Goal: Task Accomplishment & Management: Use online tool/utility

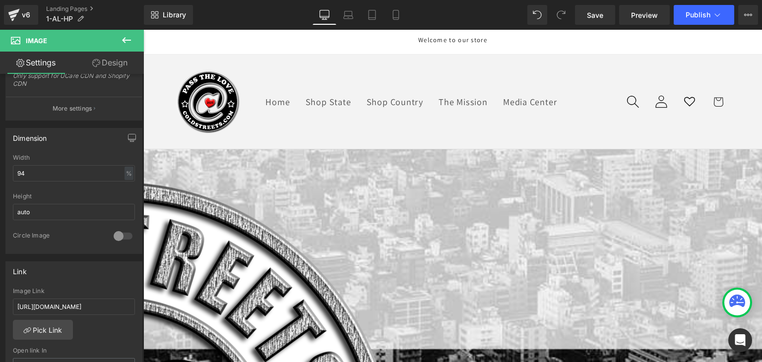
click at [143, 30] on span "Button" at bounding box center [143, 30] width 0 height 0
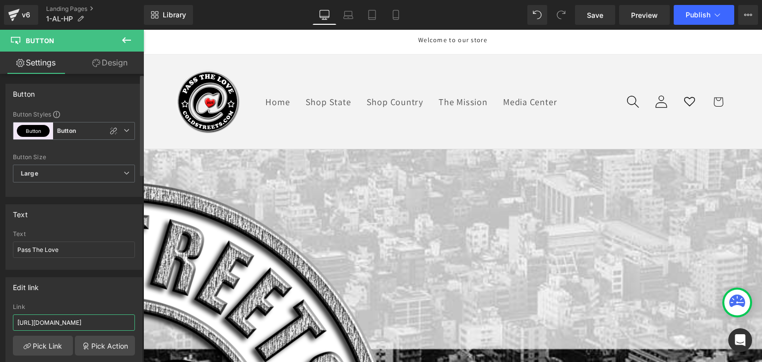
drag, startPoint x: 105, startPoint y: 323, endPoint x: 123, endPoint y: 322, distance: 17.4
click at [123, 322] on input "[URL][DOMAIN_NAME]" at bounding box center [74, 323] width 122 height 16
paste input "1-al-pt"
type input "[URL][DOMAIN_NAME]"
click at [601, 14] on span "Save" at bounding box center [595, 15] width 16 height 10
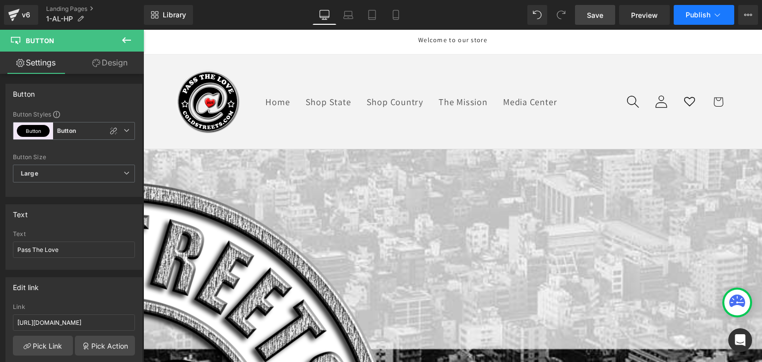
click at [696, 19] on button "Publish" at bounding box center [704, 15] width 61 height 20
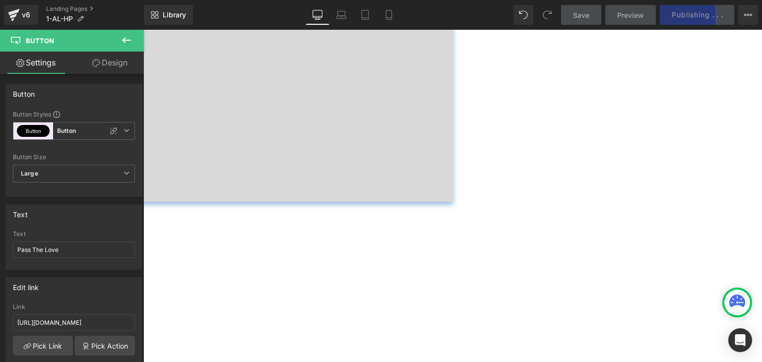
scroll to position [794, 0]
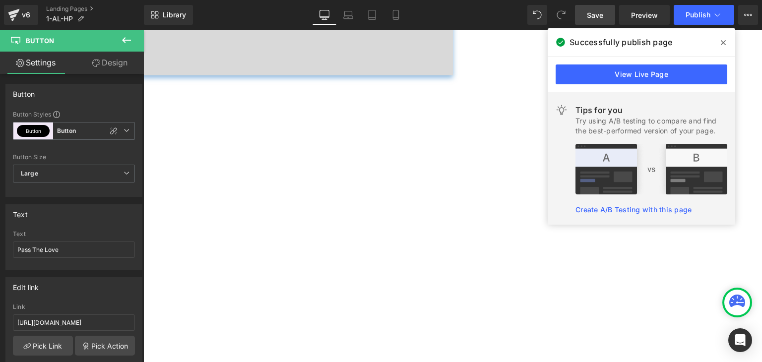
click at [0, 0] on icon at bounding box center [0, 0] width 0 height 0
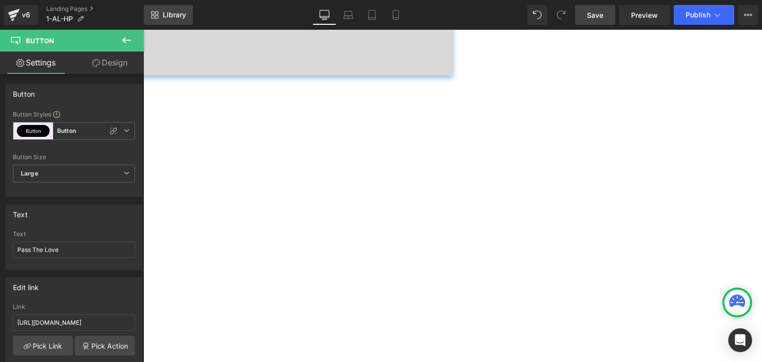
click at [174, 10] on span "Library" at bounding box center [174, 14] width 23 height 9
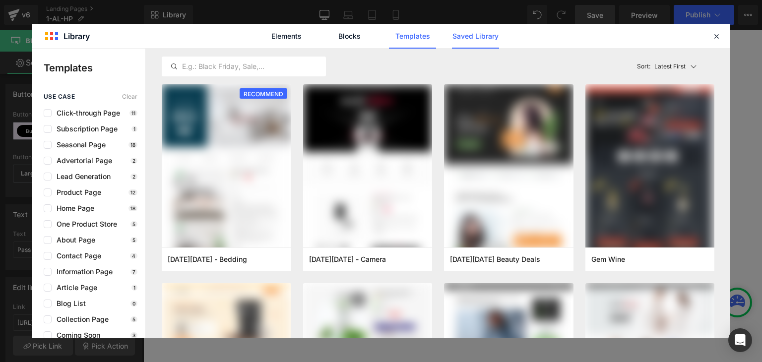
click at [0, 0] on link "Saved Library" at bounding box center [0, 0] width 0 height 0
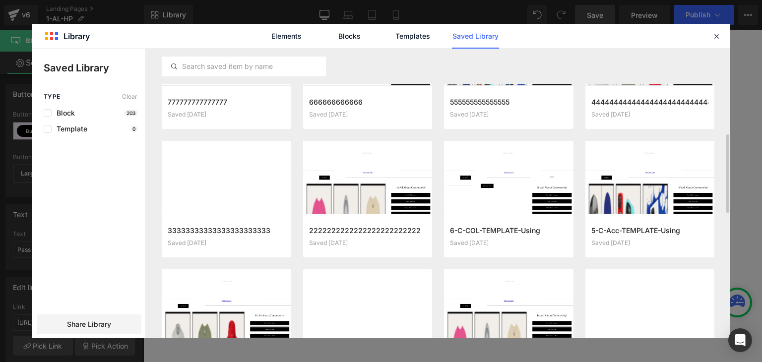
scroll to position [275, 0]
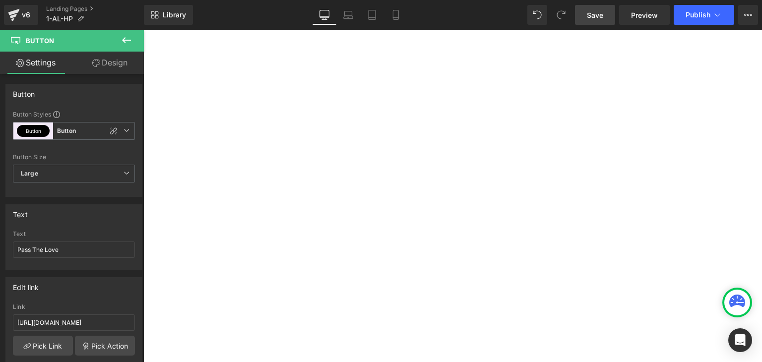
scroll to position [1639, 0]
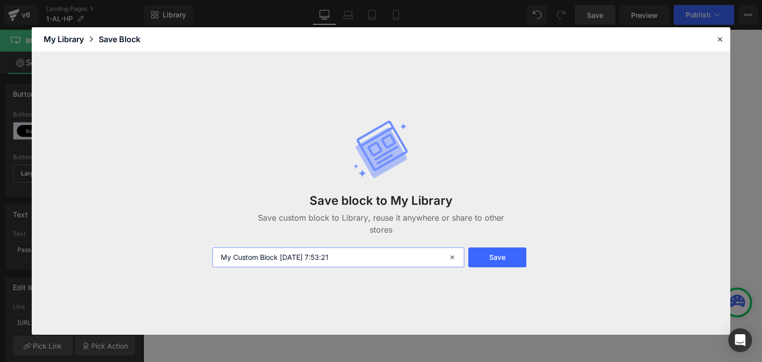
drag, startPoint x: 393, startPoint y: 258, endPoint x: 213, endPoint y: 257, distance: 180.6
click at [213, 257] on input "My Custom Block [DATE] 7:53:21" at bounding box center [338, 258] width 252 height 20
click at [452, 260] on icon at bounding box center [454, 258] width 22 height 20
click at [345, 258] on input "text" at bounding box center [338, 258] width 252 height 20
type input "SNIPPET HP"
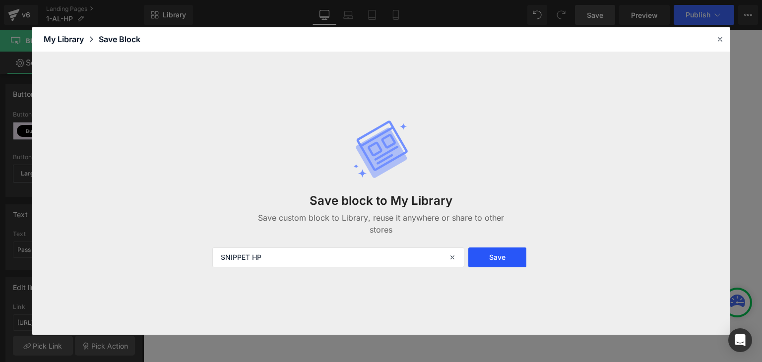
click at [0, 0] on button "Save" at bounding box center [0, 0] width 0 height 0
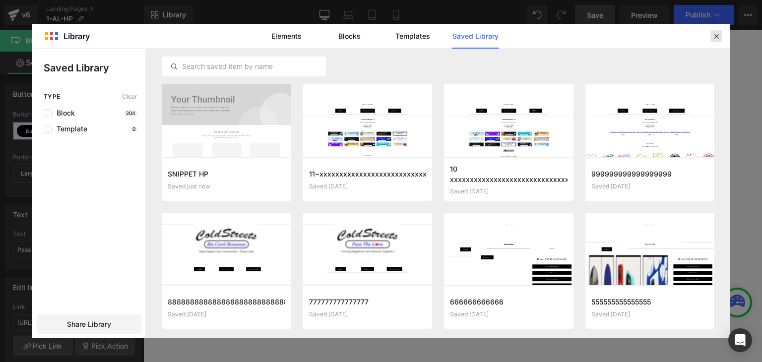
click at [715, 38] on icon at bounding box center [716, 36] width 9 height 9
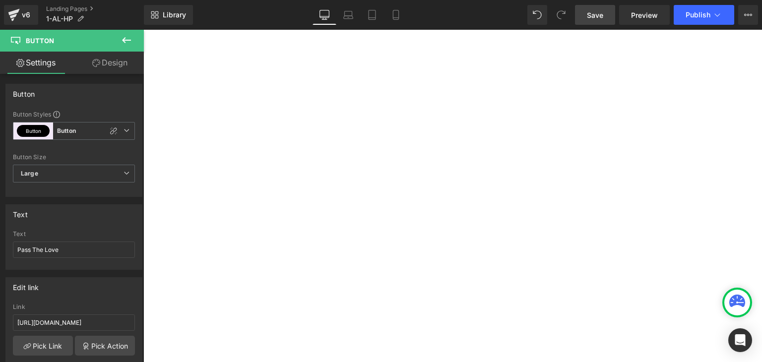
scroll to position [1788, 0]
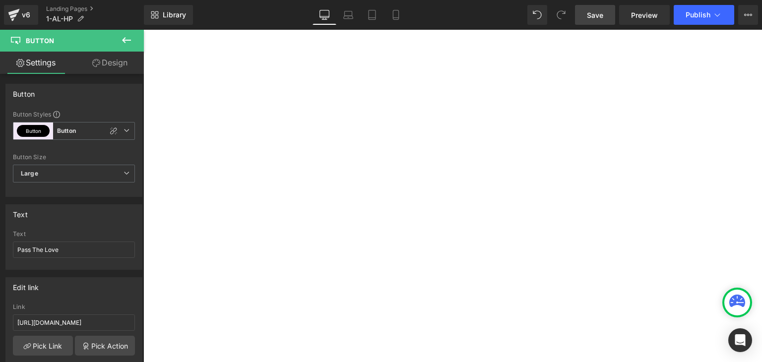
scroll to position [1689, 0]
click at [143, 30] on icon at bounding box center [143, 30] width 0 height 0
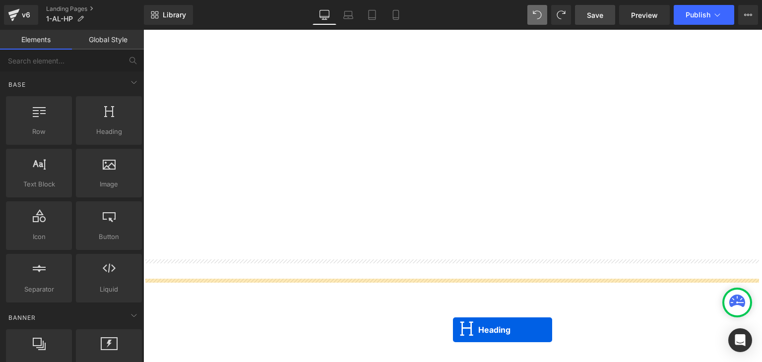
scroll to position [1702, 0]
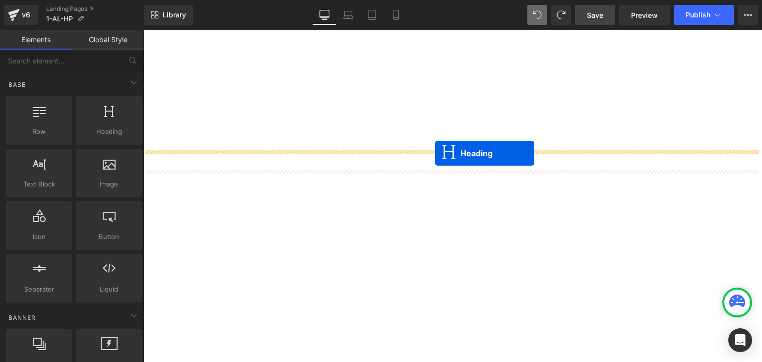
drag, startPoint x: 426, startPoint y: 111, endPoint x: 435, endPoint y: 153, distance: 43.1
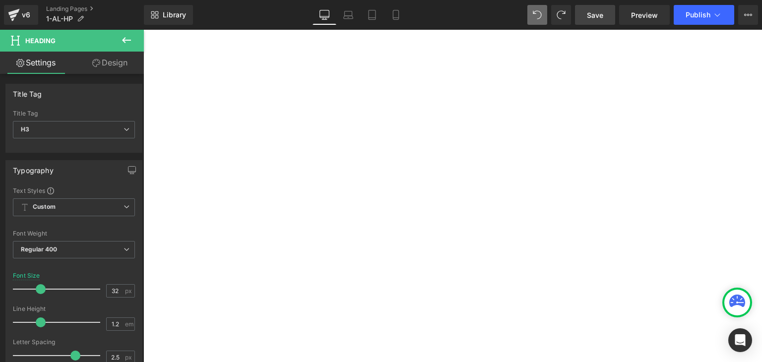
click at [143, 30] on icon at bounding box center [143, 30] width 0 height 0
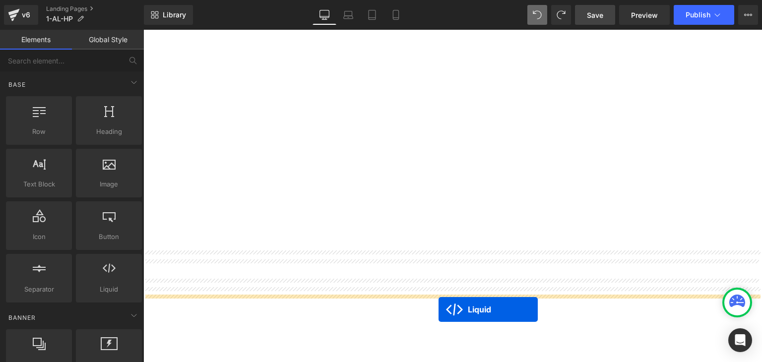
scroll to position [1742, 0]
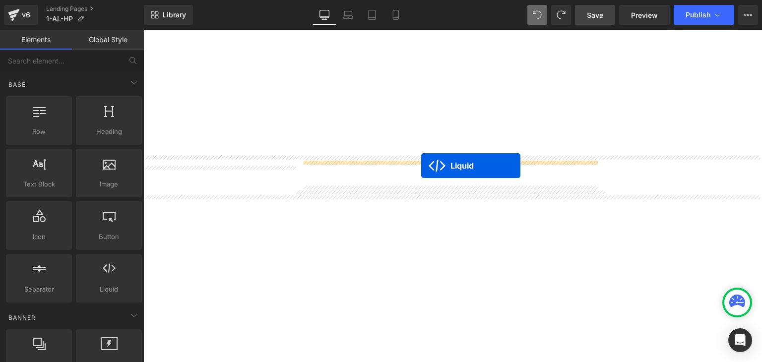
drag, startPoint x: 426, startPoint y: 128, endPoint x: 421, endPoint y: 166, distance: 38.0
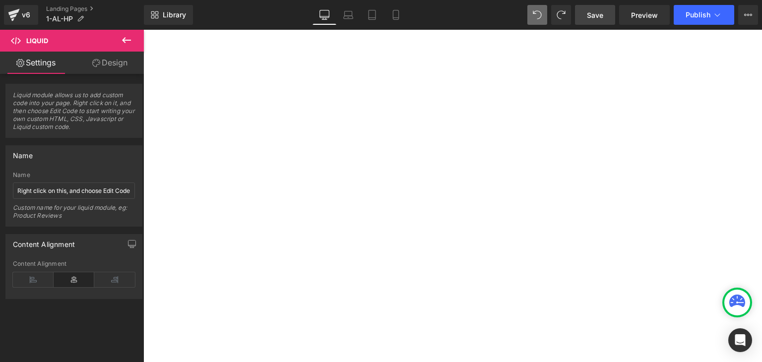
click at [143, 30] on icon at bounding box center [143, 30] width 0 height 0
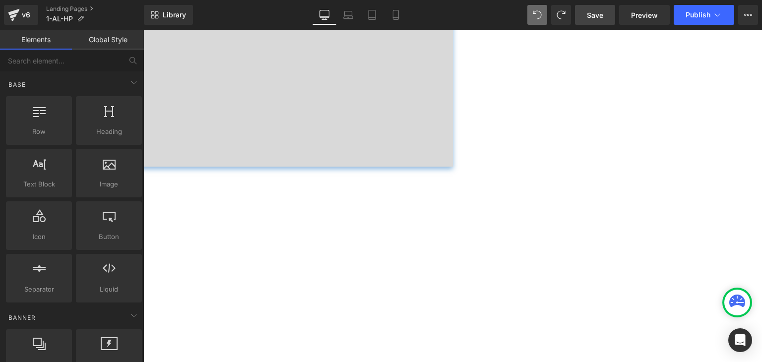
scroll to position [700, 0]
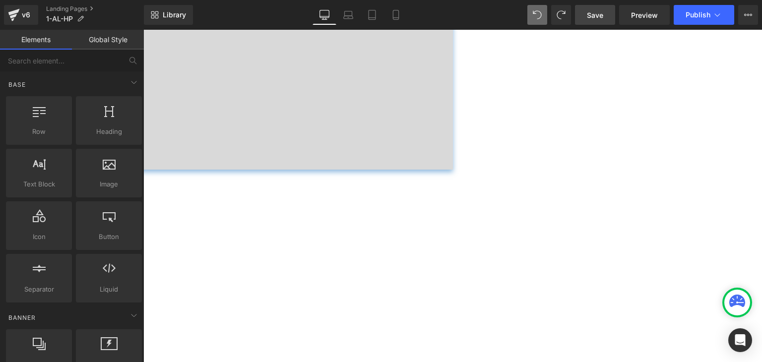
click at [143, 30] on icon at bounding box center [143, 30] width 0 height 0
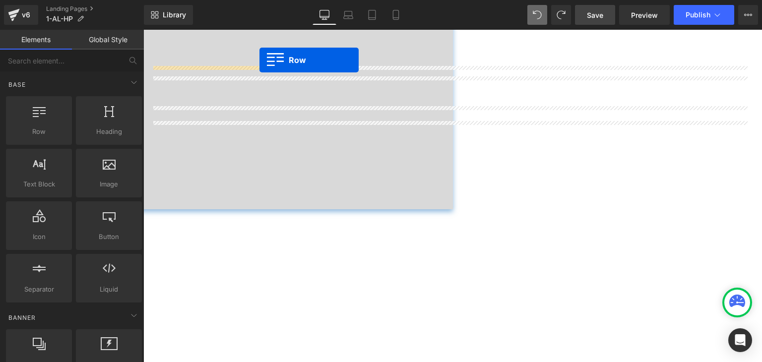
scroll to position [620, 0]
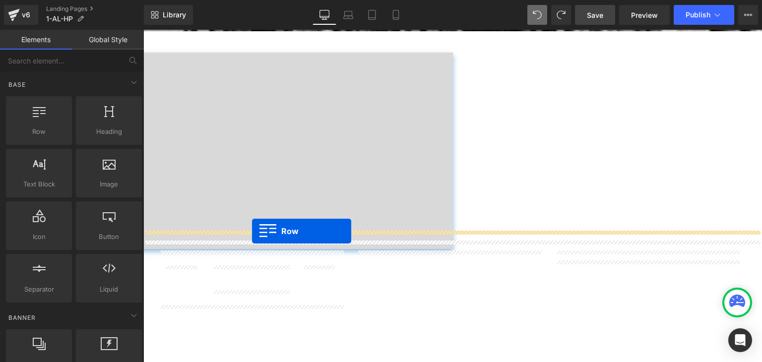
drag, startPoint x: 150, startPoint y: 270, endPoint x: 252, endPoint y: 231, distance: 109.2
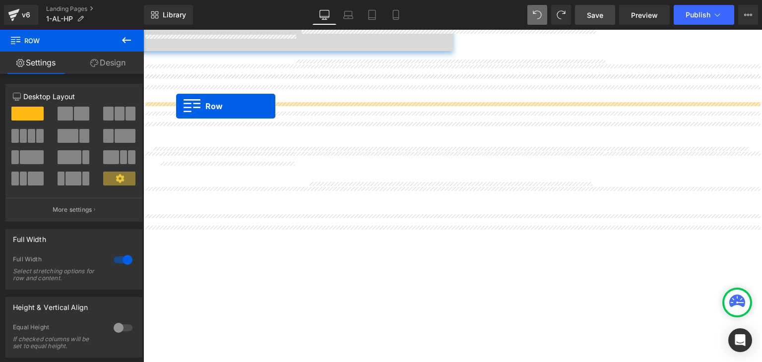
scroll to position [749, 0]
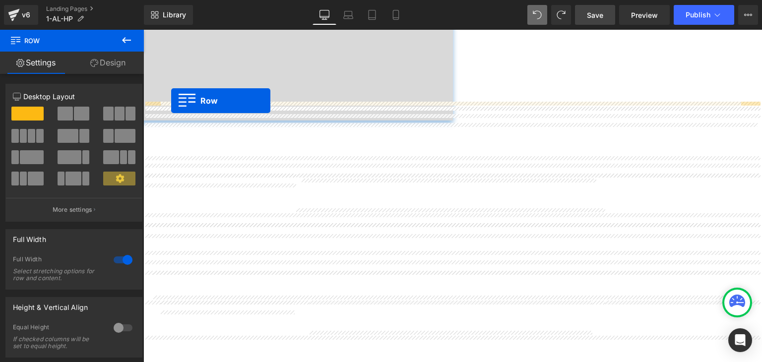
drag, startPoint x: 147, startPoint y: 233, endPoint x: 171, endPoint y: 101, distance: 133.7
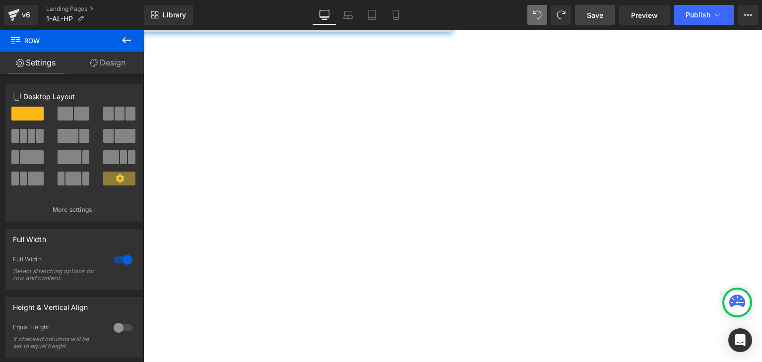
scroll to position [848, 0]
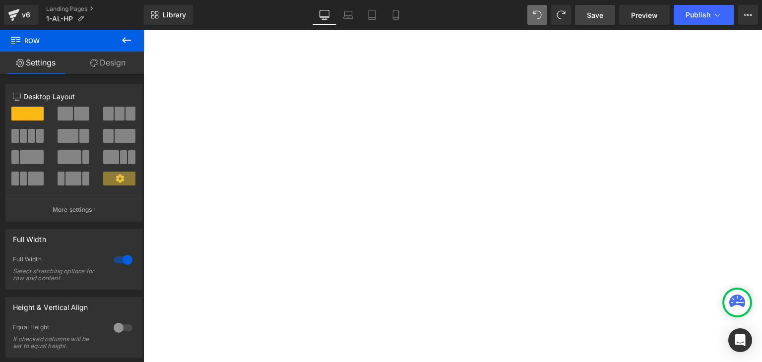
click at [143, 30] on icon at bounding box center [143, 30] width 0 height 0
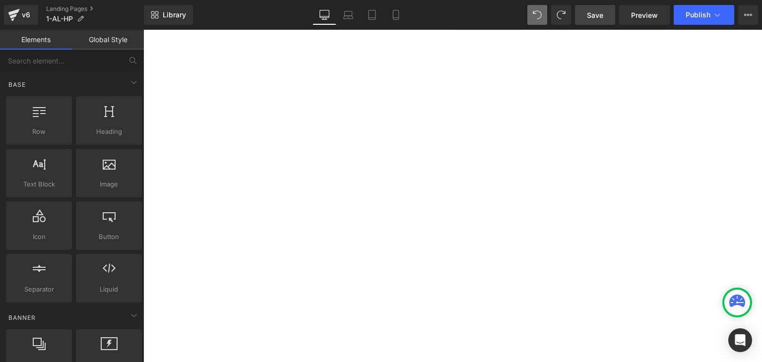
click at [143, 30] on icon at bounding box center [143, 30] width 0 height 0
click at [143, 30] on link at bounding box center [143, 30] width 0 height 0
click at [143, 30] on icon at bounding box center [143, 30] width 0 height 0
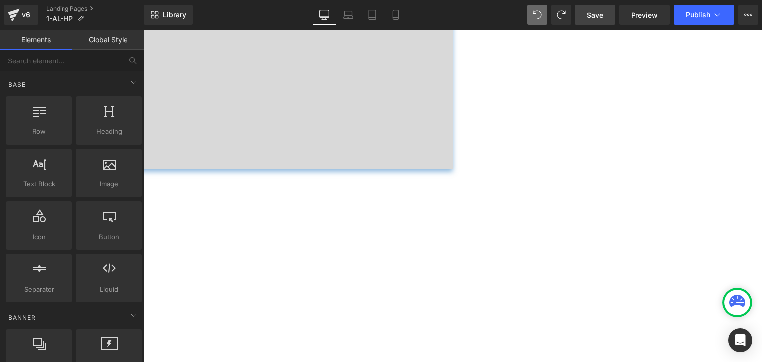
scroll to position [699, 0]
click at [590, 14] on span "Save" at bounding box center [595, 15] width 16 height 10
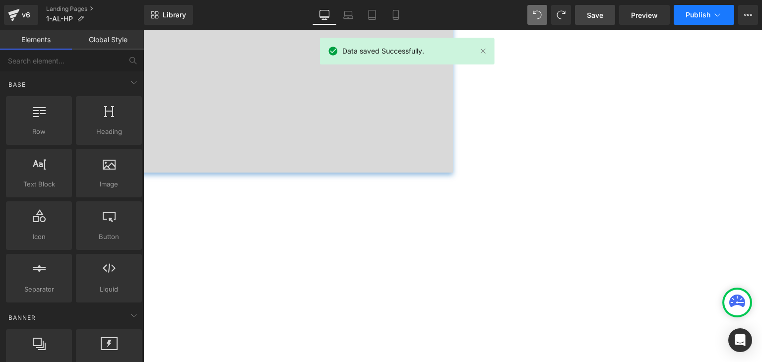
click at [716, 12] on icon at bounding box center [718, 15] width 10 height 10
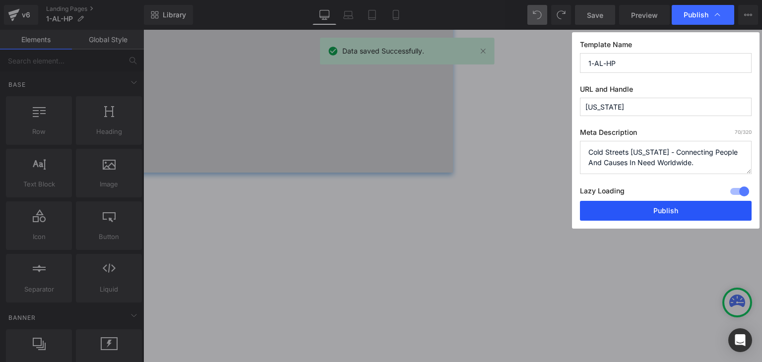
click at [701, 206] on button "Publish" at bounding box center [666, 211] width 172 height 20
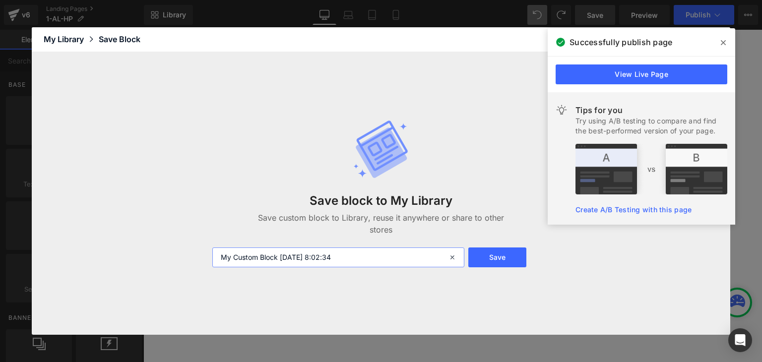
drag, startPoint x: 354, startPoint y: 254, endPoint x: 217, endPoint y: 251, distance: 137.0
click at [217, 251] on input "My Custom Block [DATE] 8:02:34" at bounding box center [338, 258] width 252 height 20
click at [219, 258] on input "PASTE HP" at bounding box center [338, 258] width 252 height 20
type input "000-PASTE HP"
click at [492, 250] on button "Save" at bounding box center [497, 258] width 58 height 20
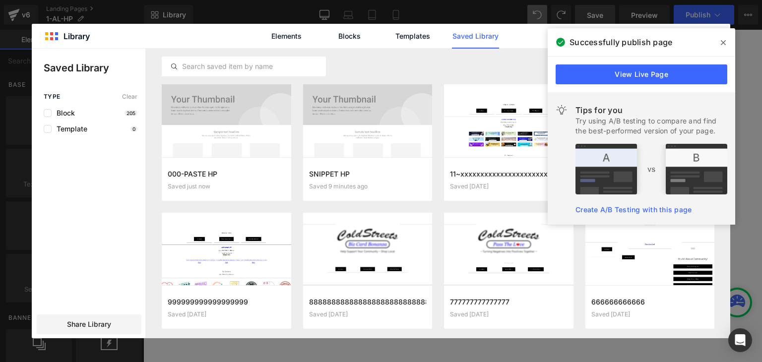
click at [721, 42] on icon at bounding box center [723, 43] width 5 height 8
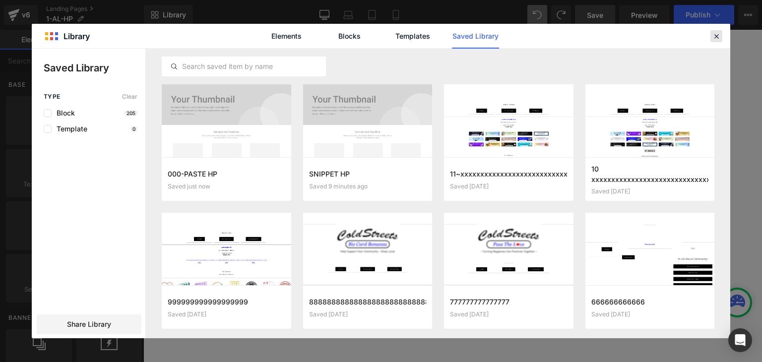
click at [718, 34] on icon at bounding box center [716, 36] width 9 height 9
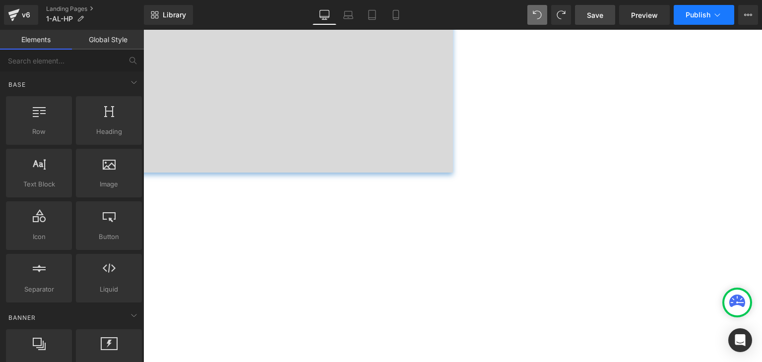
click at [699, 16] on span "Publish" at bounding box center [698, 15] width 25 height 8
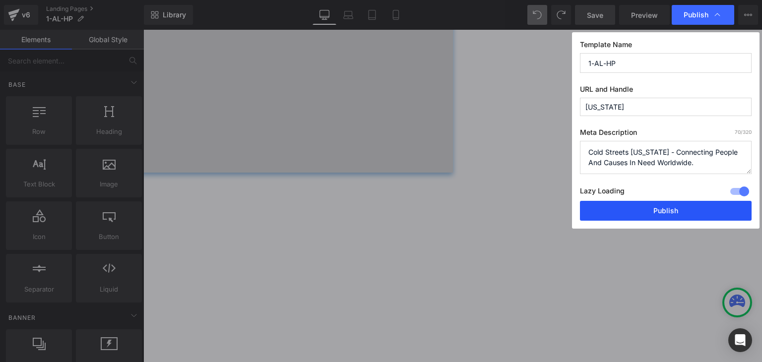
click at [684, 208] on button "Publish" at bounding box center [666, 211] width 172 height 20
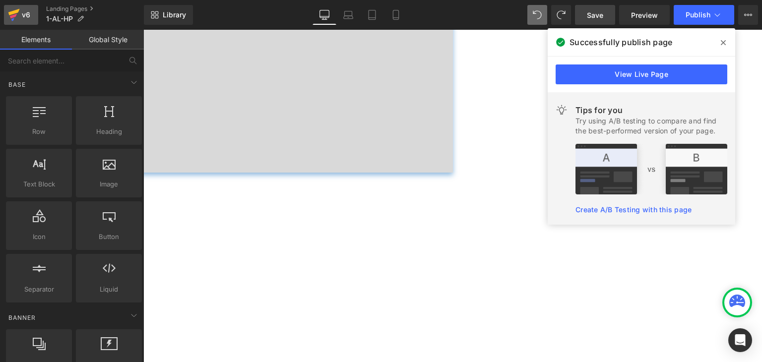
click at [18, 13] on icon at bounding box center [14, 14] width 12 height 25
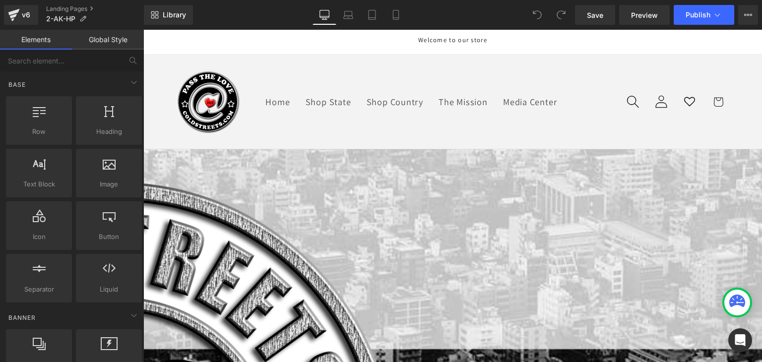
click at [143, 30] on span "Image" at bounding box center [143, 30] width 0 height 0
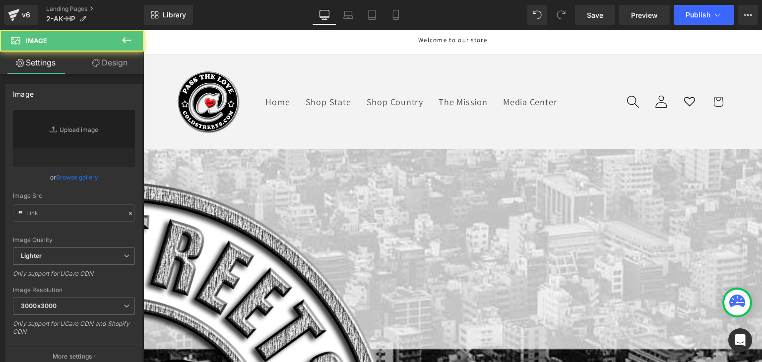
type input "[URL][DOMAIN_NAME]"
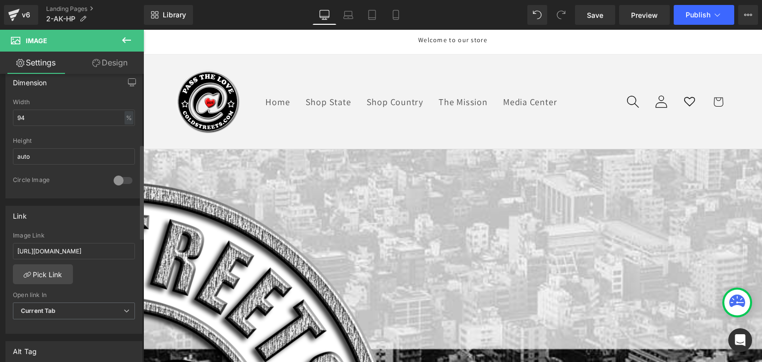
scroll to position [347, 0]
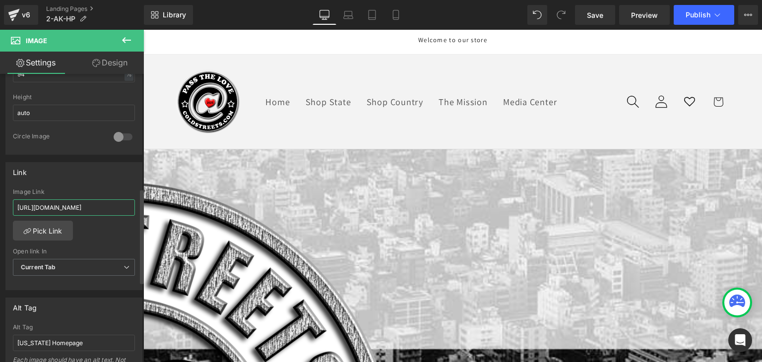
drag, startPoint x: 104, startPoint y: 203, endPoint x: 135, endPoint y: 205, distance: 31.8
click at [135, 205] on div "https://coldstreets.com/pages/ptl-ak Image Link https://coldstreets.com/pages/p…" at bounding box center [74, 240] width 136 height 102
paste input "2-ak-ptl"
type input "https://coldstreets.com/pages/2-ak-ptl"
click at [143, 30] on span "Image" at bounding box center [143, 30] width 0 height 0
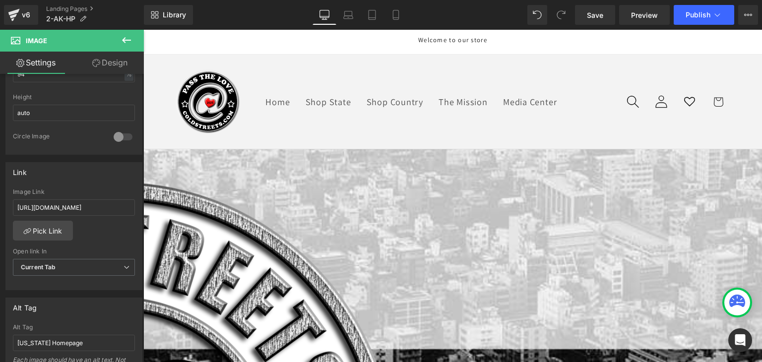
click at [143, 30] on span "Button" at bounding box center [143, 30] width 0 height 0
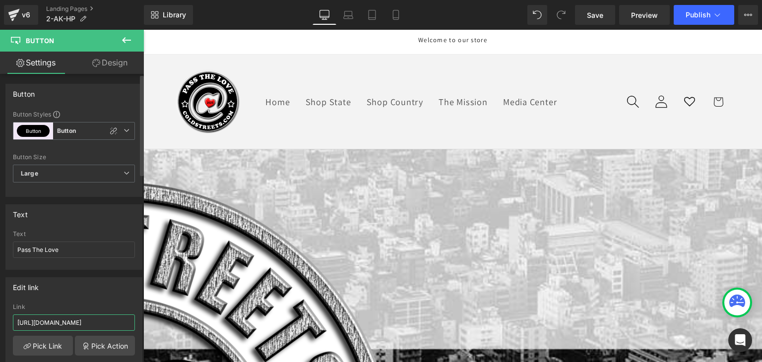
drag, startPoint x: 105, startPoint y: 324, endPoint x: 127, endPoint y: 326, distance: 21.4
click at [127, 326] on input "https://coldstreets.com/pages/ptl-ak" at bounding box center [74, 323] width 122 height 16
paste input "2-ak-ptl"
type input "https://coldstreets.com/pages/2-ak-ptl"
click at [589, 16] on span "Save" at bounding box center [595, 15] width 16 height 10
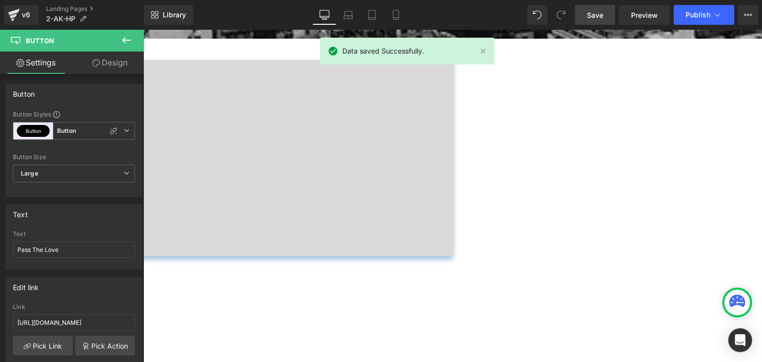
scroll to position [794, 0]
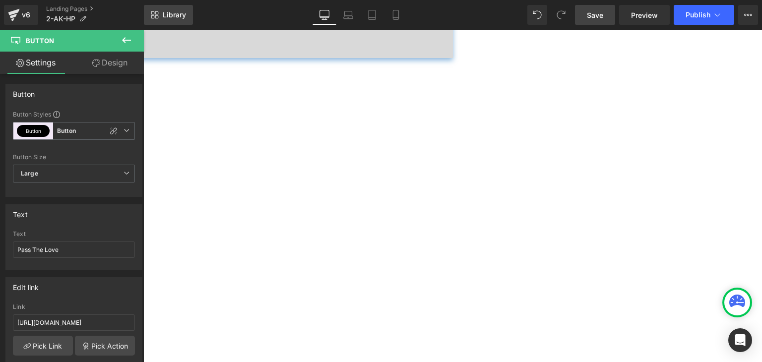
click at [175, 13] on span "Library" at bounding box center [174, 14] width 23 height 9
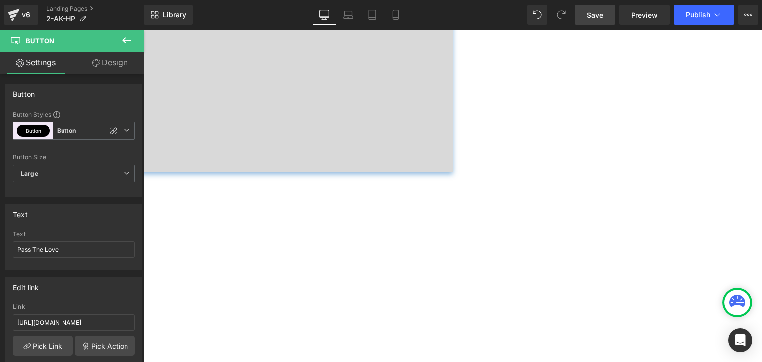
scroll to position [678, 0]
click at [143, 30] on span "Row" at bounding box center [143, 30] width 0 height 0
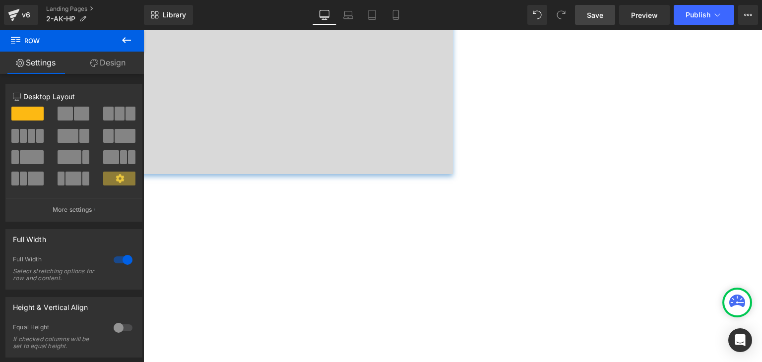
click at [123, 62] on link "Design" at bounding box center [108, 63] width 72 height 22
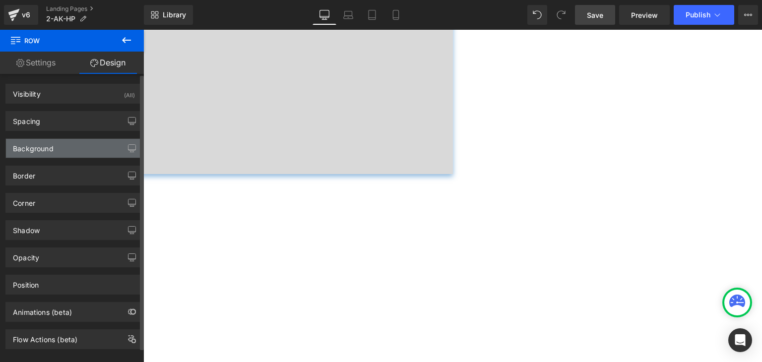
click at [42, 141] on div "Background" at bounding box center [33, 146] width 41 height 14
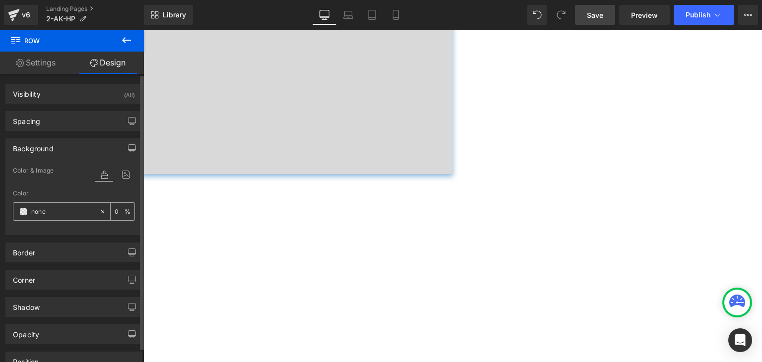
click at [26, 210] on span at bounding box center [23, 212] width 8 height 8
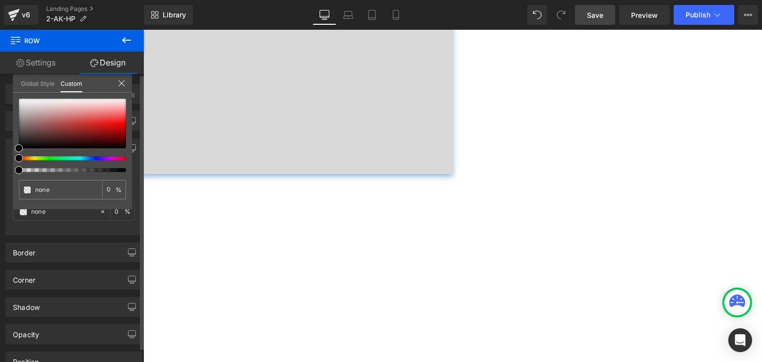
type input "#000000"
type input "100"
type input "#000000"
type input "100"
click at [62, 158] on div at bounding box center [68, 158] width 107 height 4
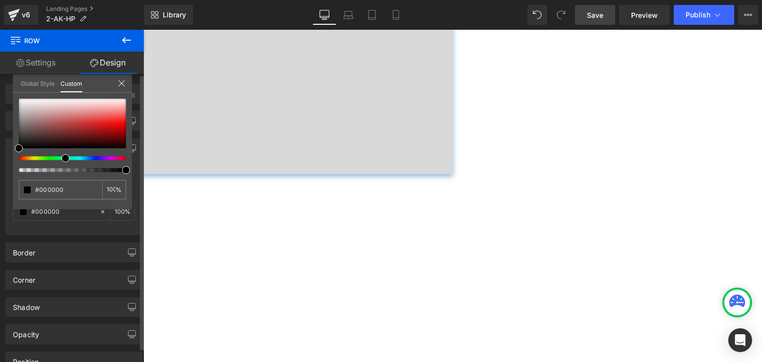
click at [63, 155] on span at bounding box center [66, 158] width 8 height 8
type input "#de7272"
click at [85, 115] on div at bounding box center [72, 124] width 107 height 50
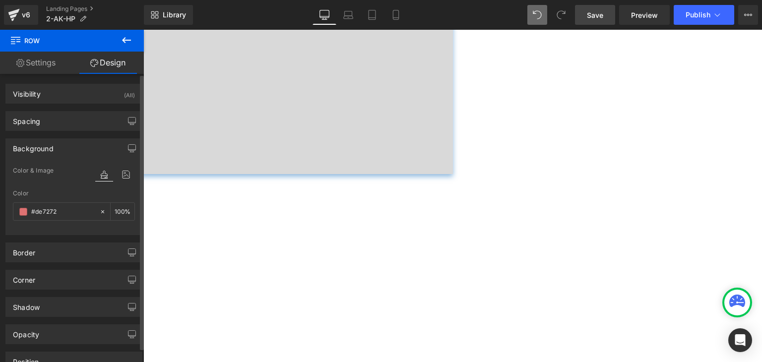
type input "none"
type input "0"
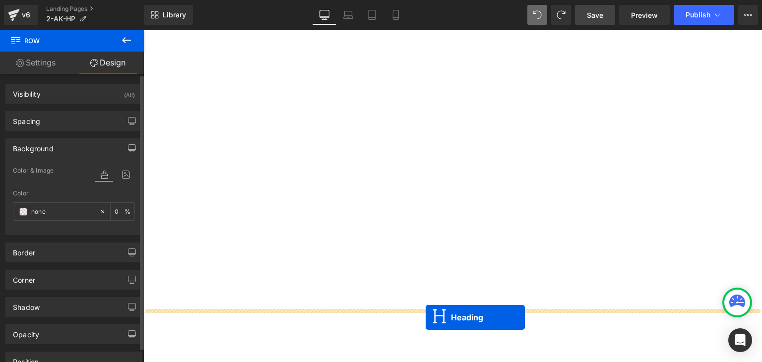
scroll to position [1075, 0]
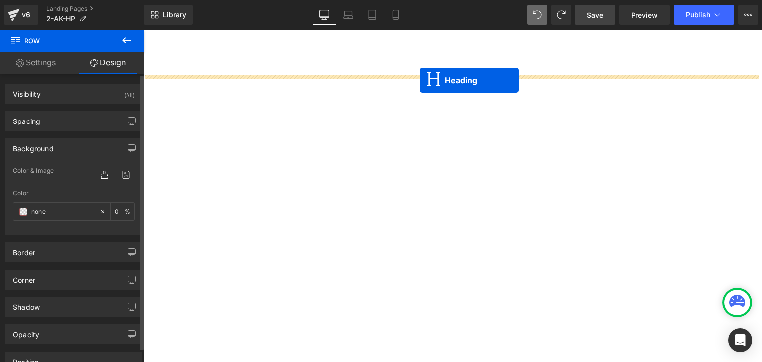
drag, startPoint x: 424, startPoint y: 201, endPoint x: 420, endPoint y: 80, distance: 121.1
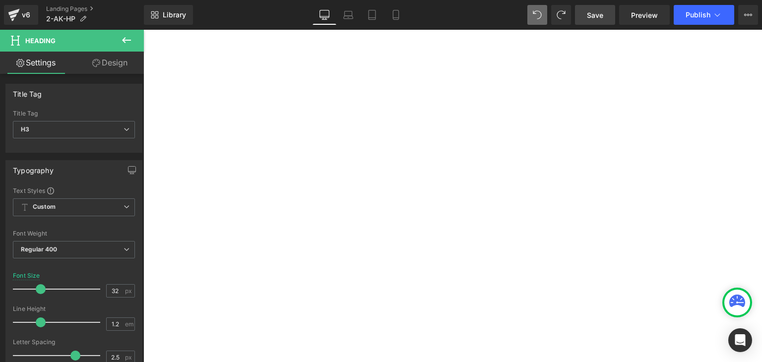
click at [143, 30] on icon at bounding box center [143, 30] width 0 height 0
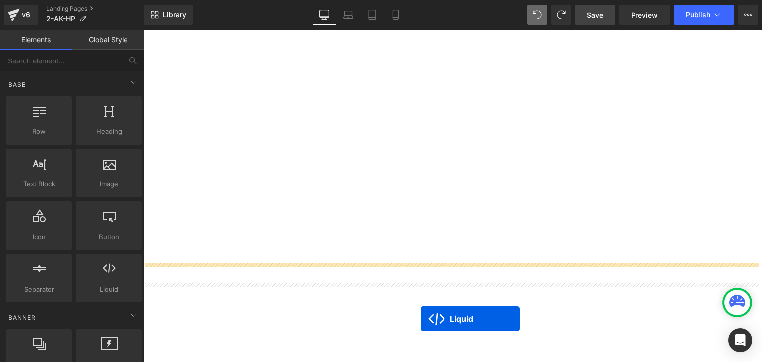
scroll to position [1095, 0]
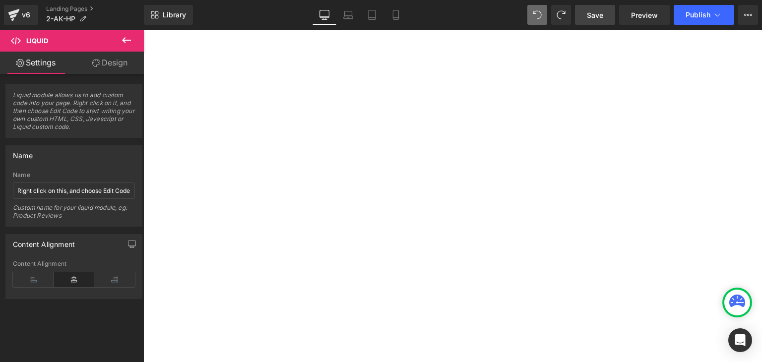
click at [143, 30] on icon at bounding box center [143, 30] width 0 height 0
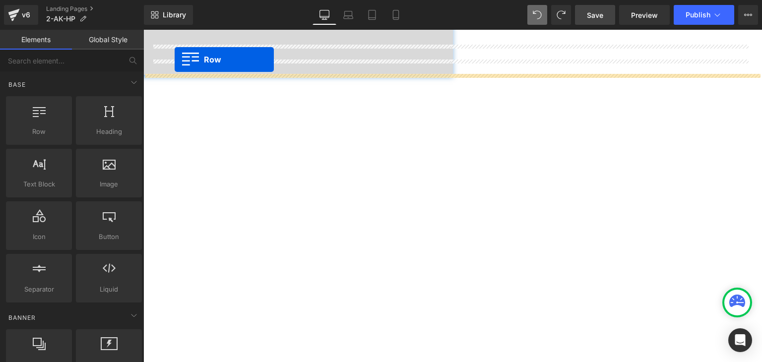
scroll to position [757, 0]
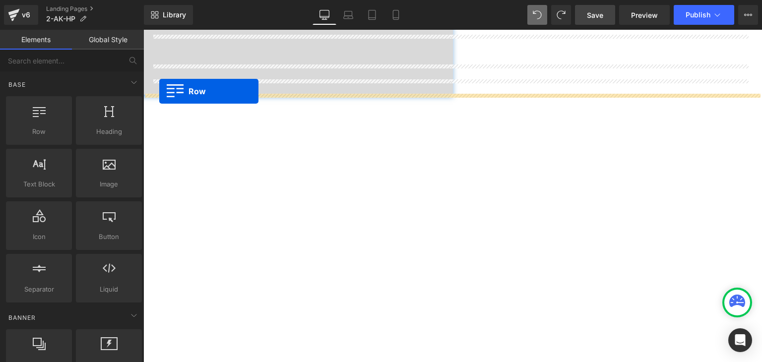
drag, startPoint x: 147, startPoint y: 188, endPoint x: 159, endPoint y: 91, distance: 97.0
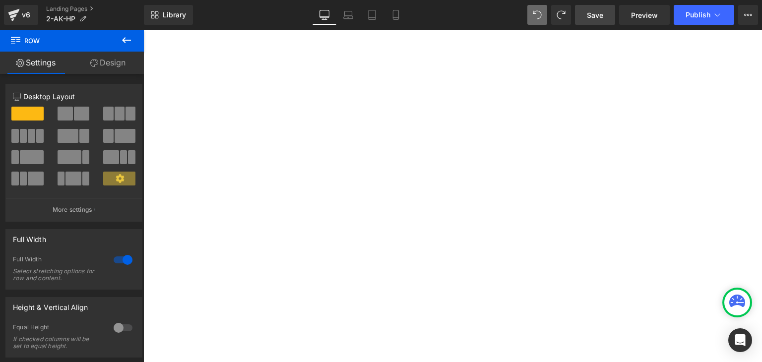
scroll to position [906, 0]
click at [143, 30] on icon at bounding box center [143, 30] width 0 height 0
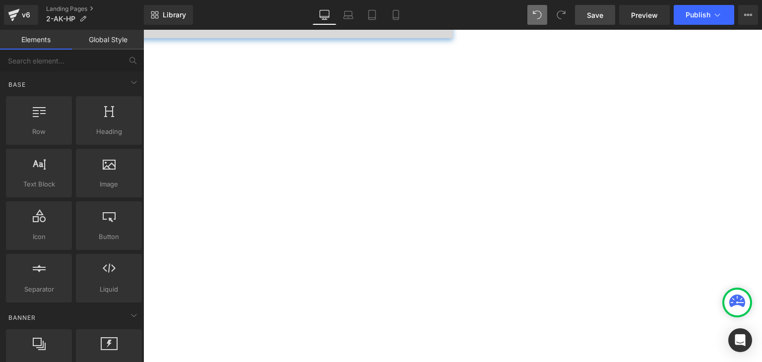
scroll to position [807, 0]
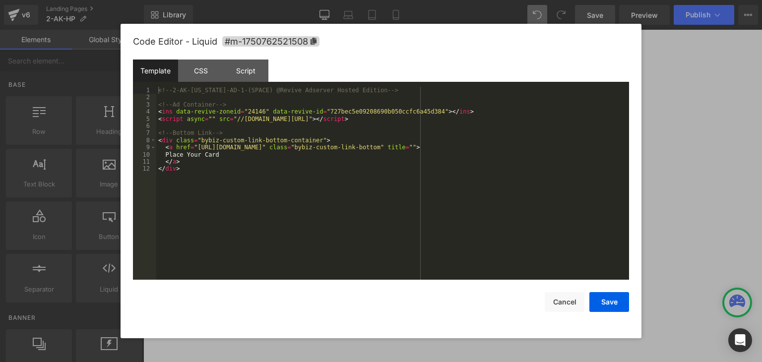
click at [620, 302] on button "Save" at bounding box center [609, 302] width 40 height 20
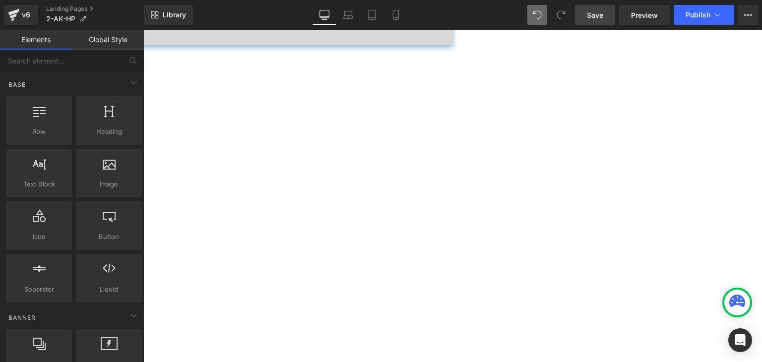
click at [600, 13] on span "Save" at bounding box center [595, 15] width 16 height 10
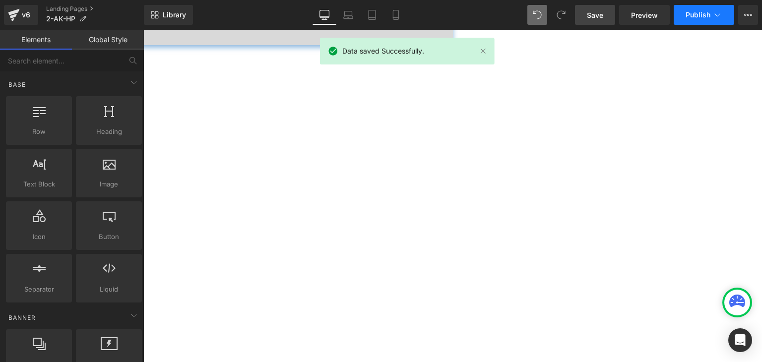
click at [718, 15] on icon at bounding box center [717, 14] width 5 height 3
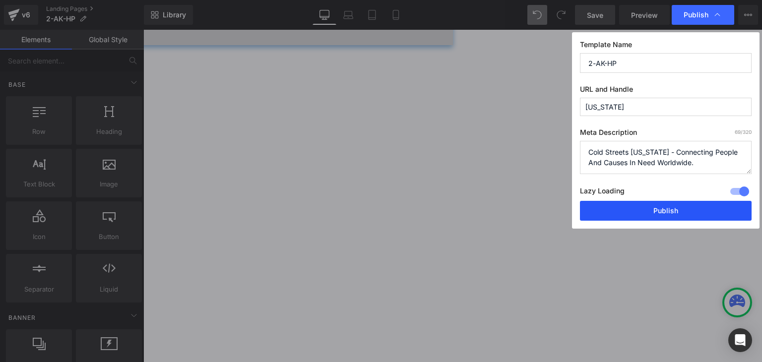
click at [690, 209] on button "Publish" at bounding box center [666, 211] width 172 height 20
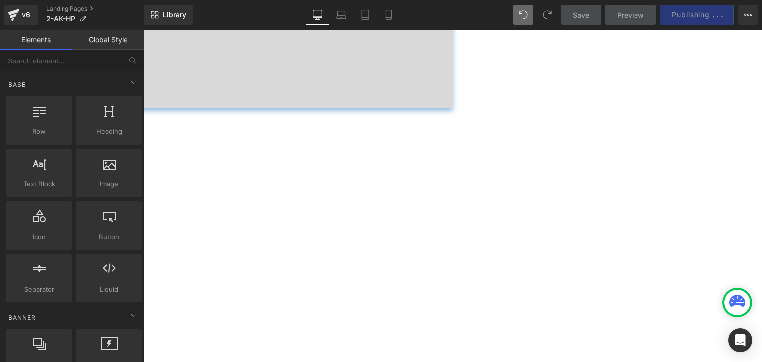
scroll to position [740, 0]
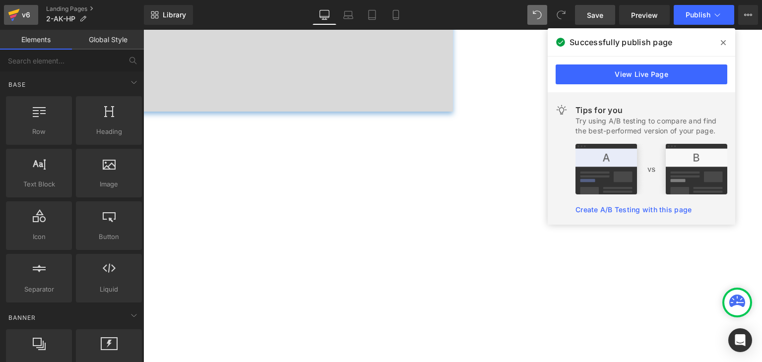
click at [12, 12] on icon at bounding box center [13, 12] width 11 height 6
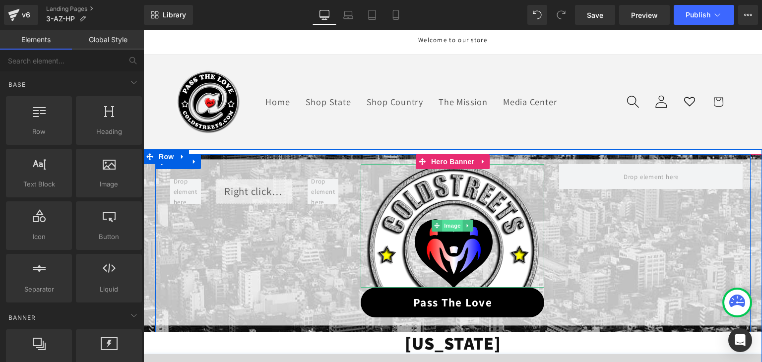
click at [445, 228] on span "Image" at bounding box center [453, 226] width 21 height 12
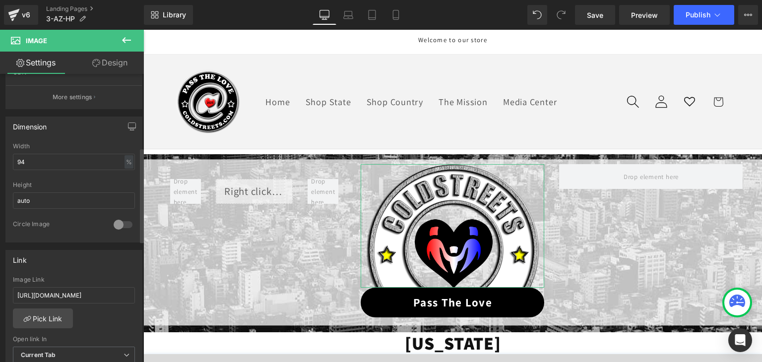
scroll to position [298, 0]
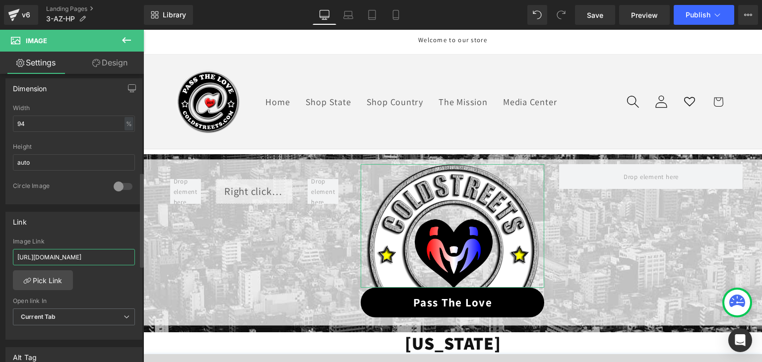
drag, startPoint x: 15, startPoint y: 255, endPoint x: 127, endPoint y: 260, distance: 111.8
click at [127, 260] on input "https://coldstreets.com/pages/ptl-az" at bounding box center [74, 257] width 122 height 16
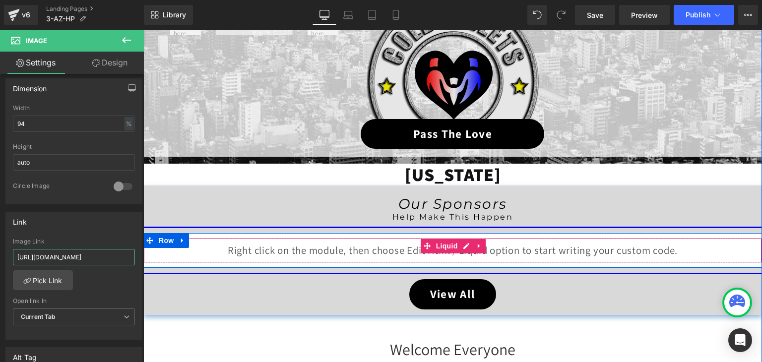
scroll to position [149, 0]
